Goal: Transaction & Acquisition: Subscribe to service/newsletter

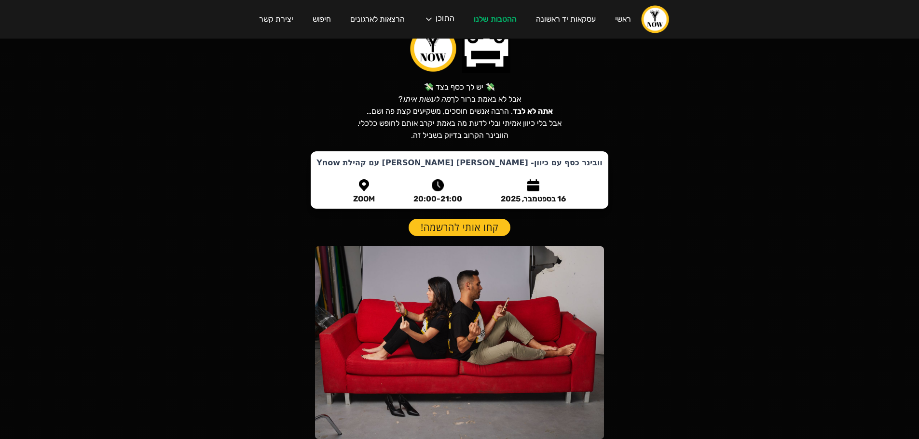
scroll to position [96, 0]
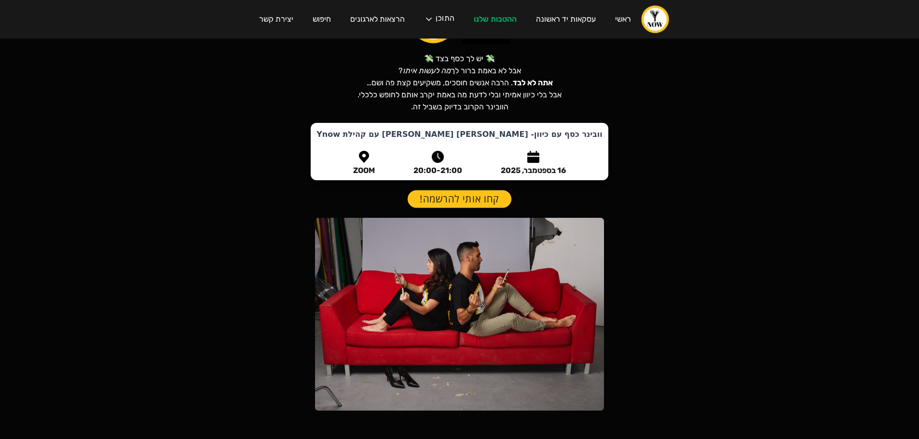
click at [464, 201] on link "קחו אותי להרשמה!" at bounding box center [459, 199] width 104 height 18
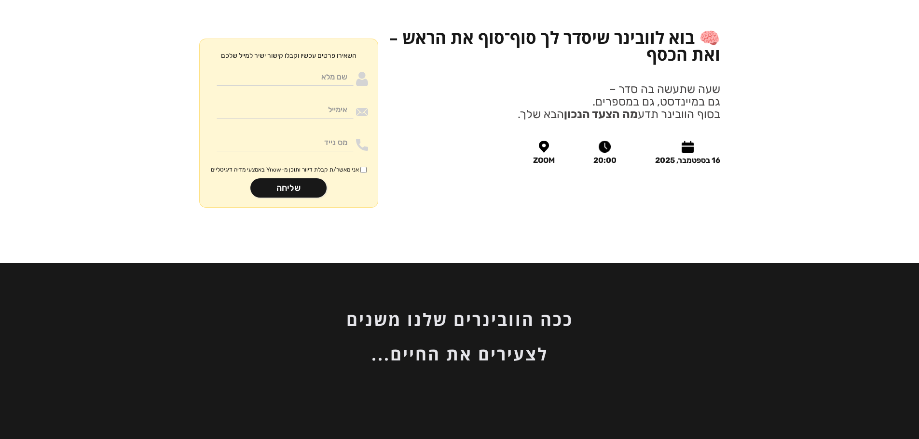
scroll to position [1148, 0]
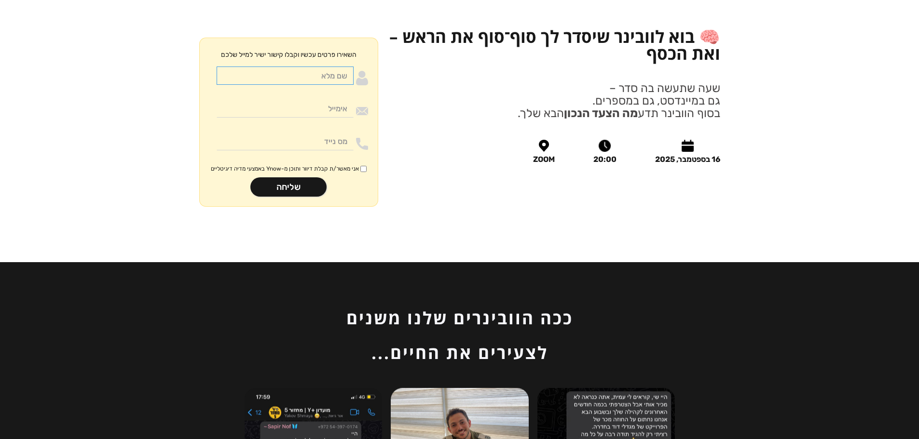
click at [334, 67] on input "Moneywithdirection" at bounding box center [284, 76] width 137 height 18
type input "[PERSON_NAME]"
type input "[EMAIL_ADDRESS][DOMAIN_NAME]"
type input "0523321424"
click at [361, 166] on input "אני מאשר/ת קבלת דיוור ותוכן מ-Ynow באמצעי מדיה דיגיטליים" at bounding box center [363, 169] width 6 height 6
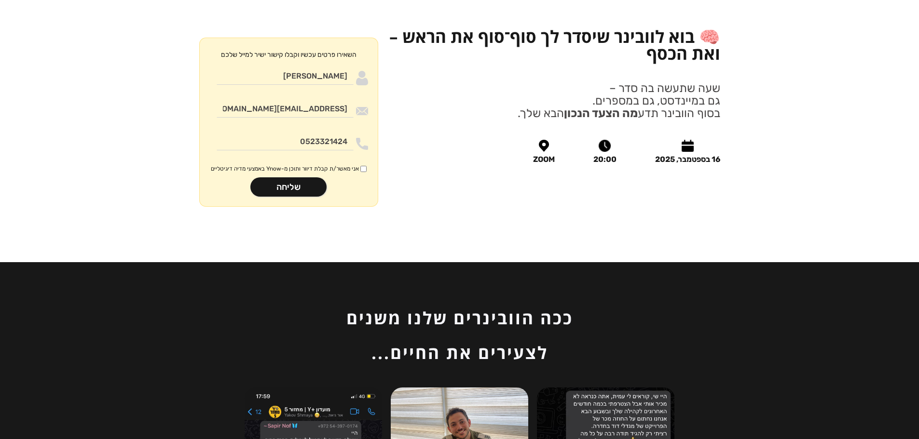
checkbox input "true"
click at [311, 177] on input "שליחה" at bounding box center [288, 186] width 76 height 19
type input "רק שניה.."
